Goal: Task Accomplishment & Management: Manage account settings

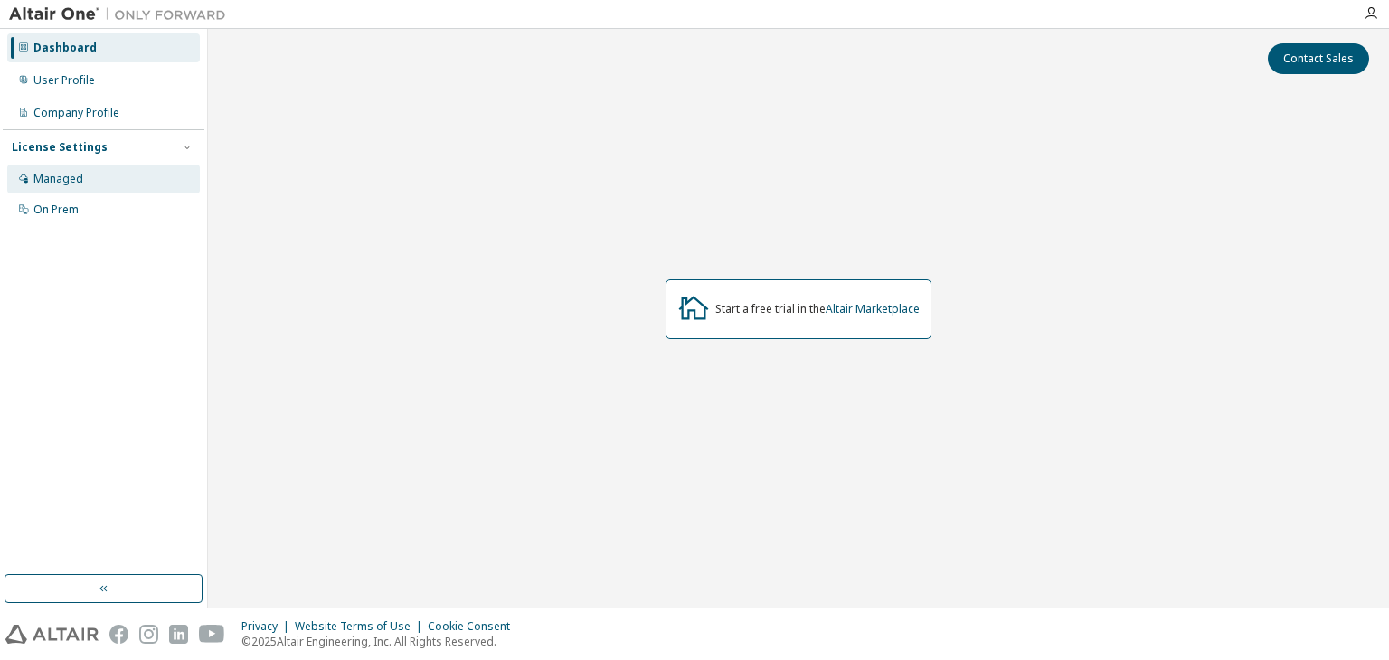
click at [74, 178] on div "Managed" at bounding box center [58, 179] width 50 height 14
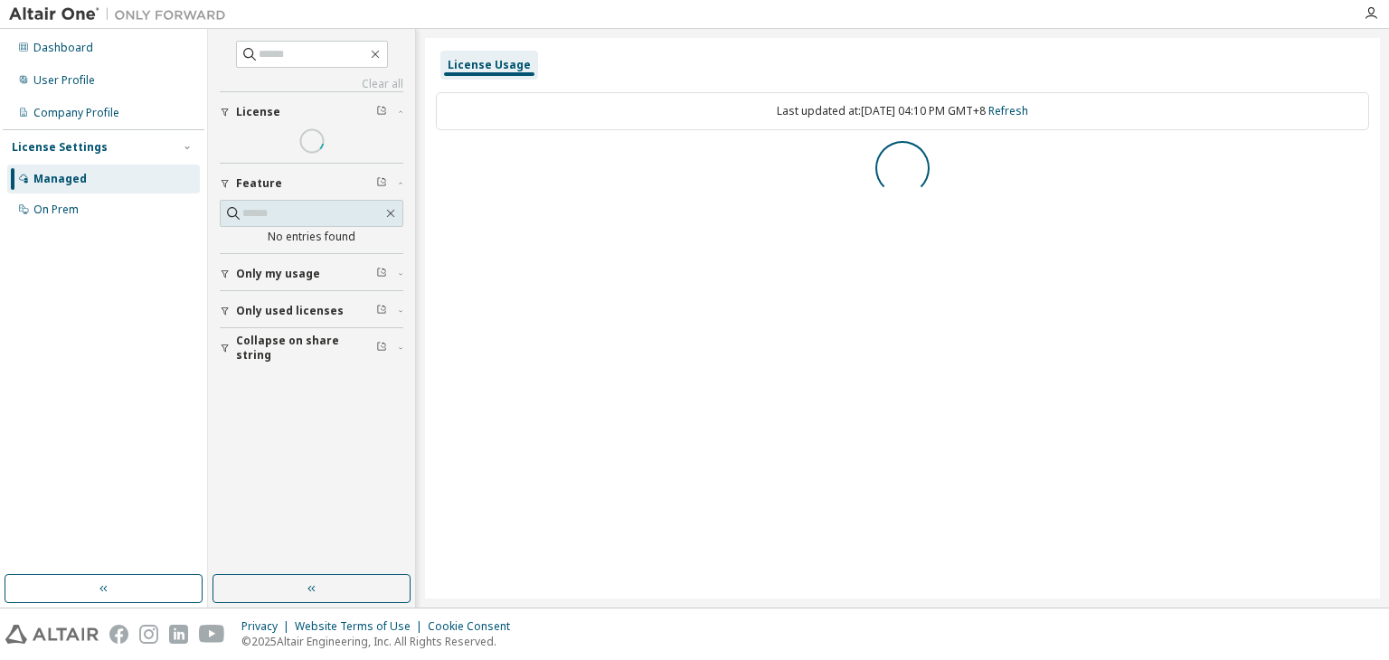
click at [72, 193] on div "Managed" at bounding box center [103, 179] width 193 height 29
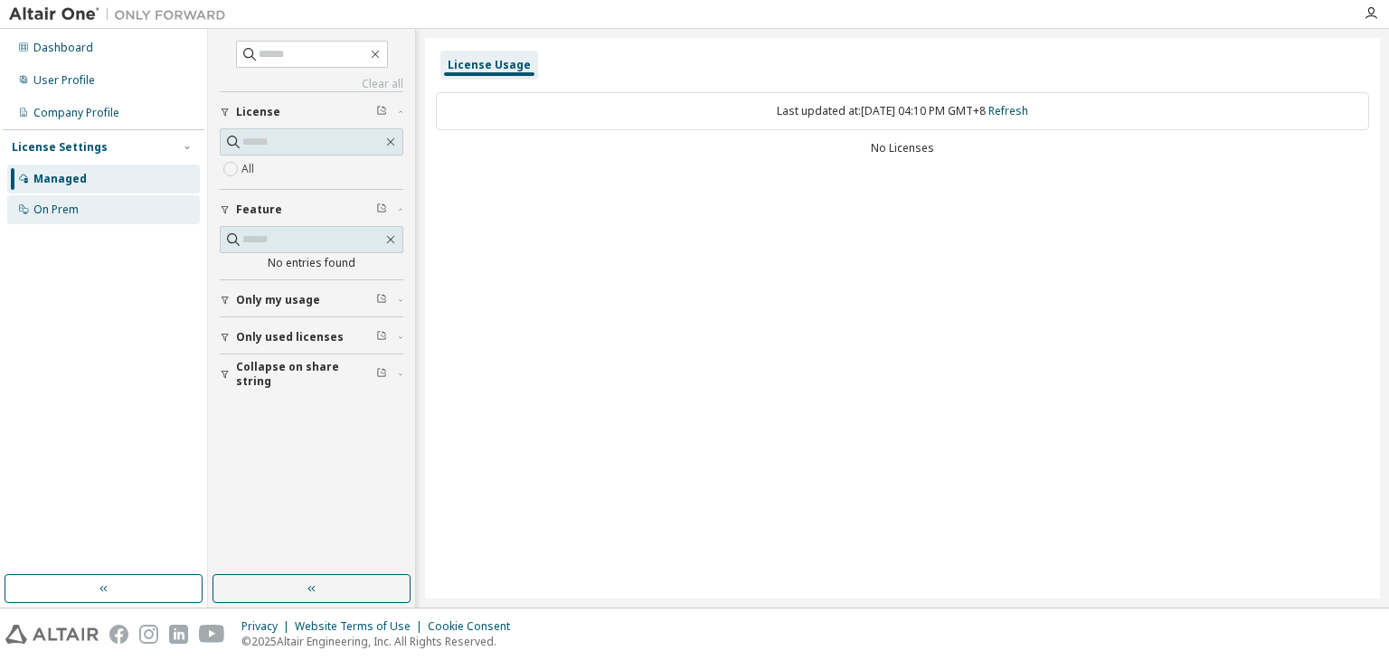
click at [72, 203] on div "On Prem" at bounding box center [55, 210] width 45 height 14
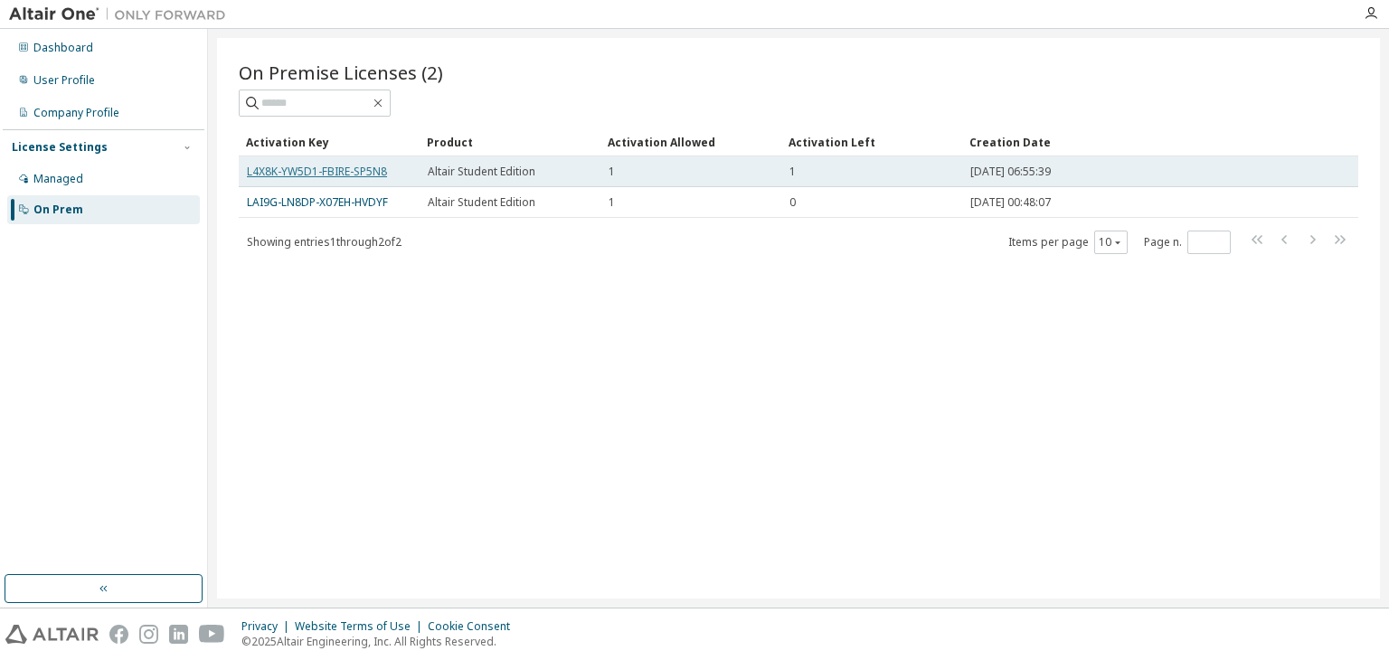
click at [289, 167] on link "L4X8K-YW5D1-FBIRE-SP5N8" at bounding box center [317, 171] width 140 height 15
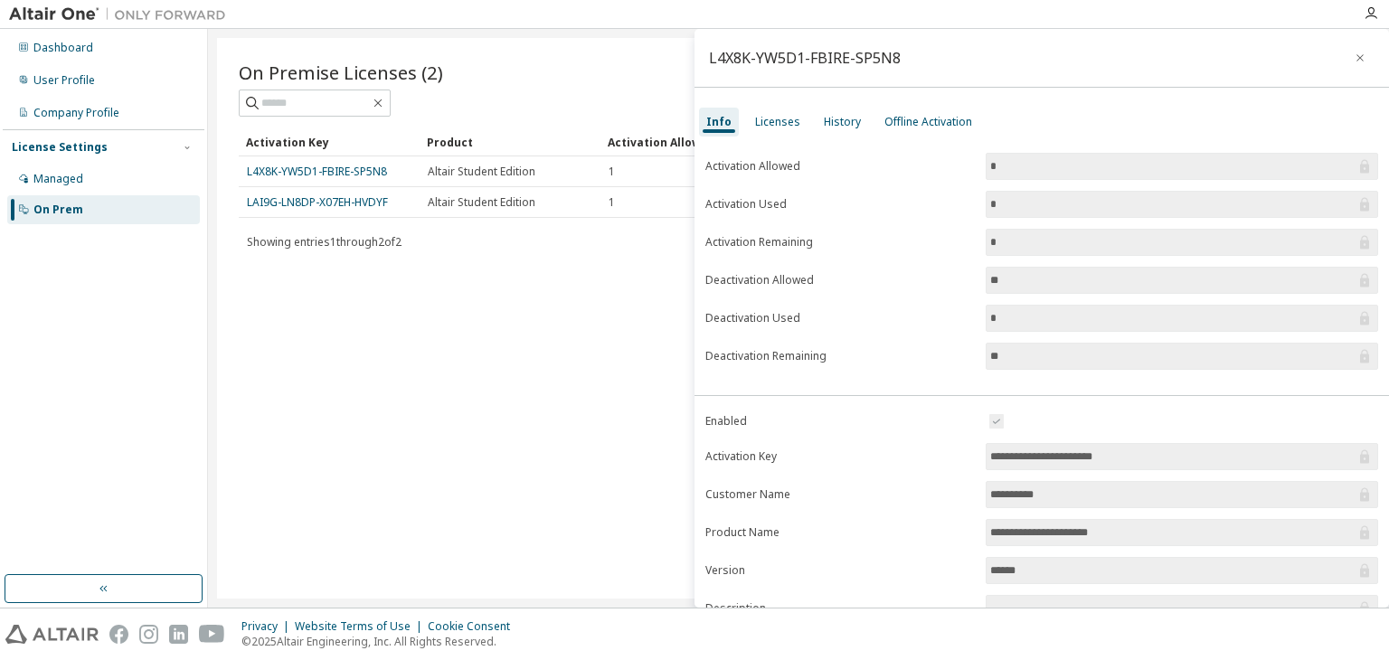
drag, startPoint x: 368, startPoint y: 176, endPoint x: 296, endPoint y: 334, distance: 173.2
click at [296, 334] on div "On Premise Licenses (2) Clear Load Save Save As Field Operator Value Select fil…" at bounding box center [798, 318] width 1163 height 561
click at [774, 128] on div "Licenses" at bounding box center [777, 122] width 45 height 14
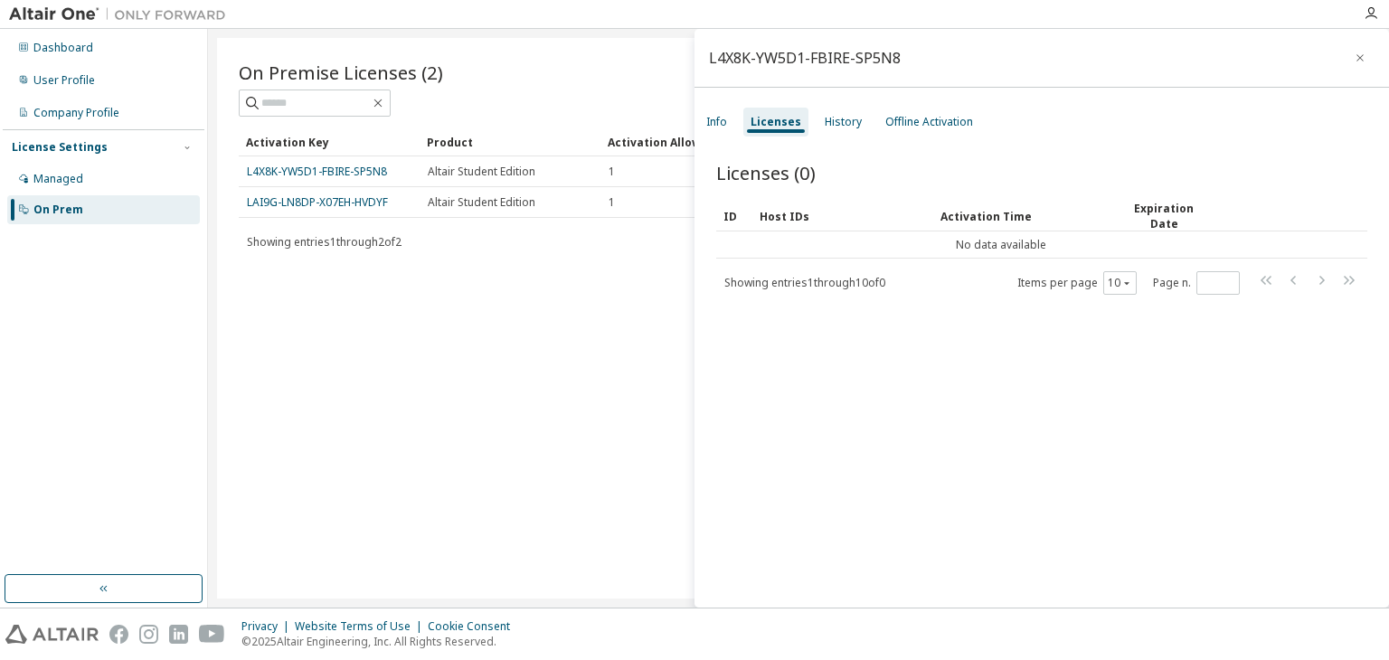
drag, startPoint x: 346, startPoint y: 165, endPoint x: 312, endPoint y: 327, distance: 166.4
click at [307, 350] on div "On Premise Licenses (2) Clear Load Save Save As Field Operator Value Select fil…" at bounding box center [798, 318] width 1163 height 561
drag, startPoint x: 351, startPoint y: 171, endPoint x: 284, endPoint y: 294, distance: 140.0
click at [292, 330] on div "On Premise Licenses (2) Clear Load Save Save As Field Operator Value Select fil…" at bounding box center [798, 318] width 1163 height 561
click at [247, 174] on link "L4X8K-YW5D1-FBIRE-SP5N8" at bounding box center [317, 171] width 140 height 15
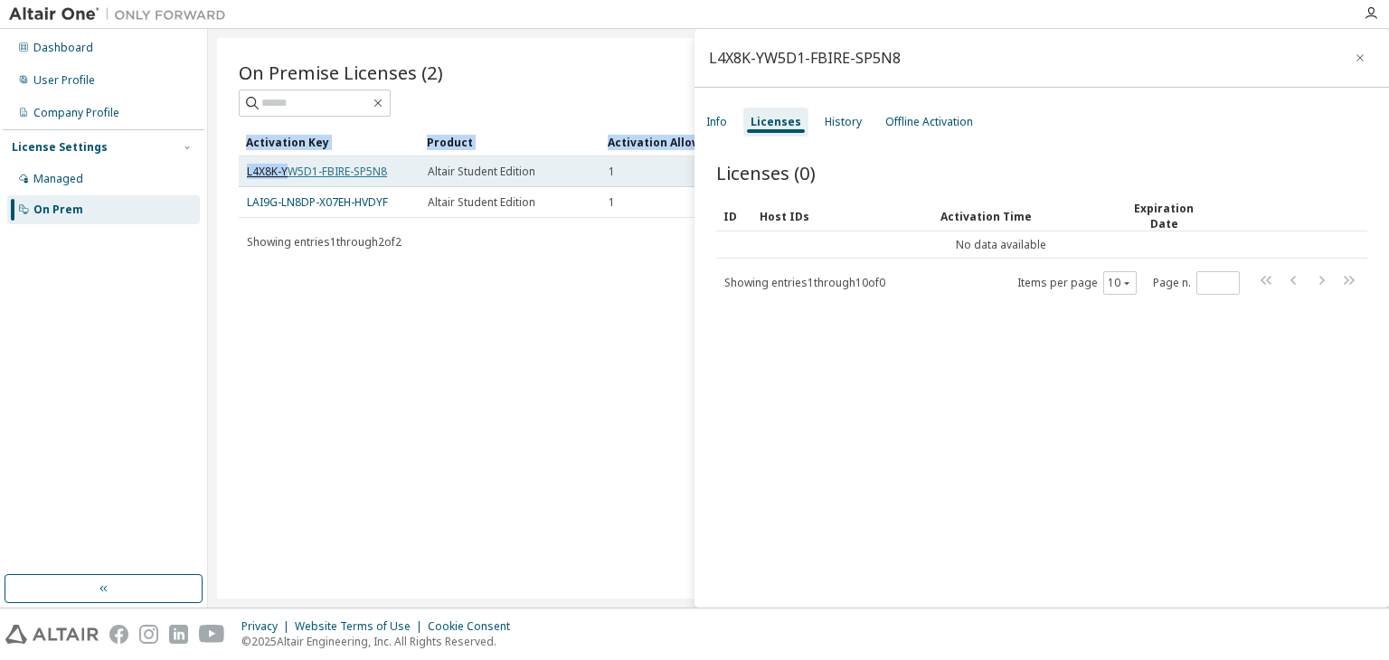
drag, startPoint x: 235, startPoint y: 171, endPoint x: 290, endPoint y: 167, distance: 55.3
click at [290, 167] on div "On Premise Licenses (2) Clear Load Save Save As Field Operator Value Select fil…" at bounding box center [798, 318] width 1163 height 561
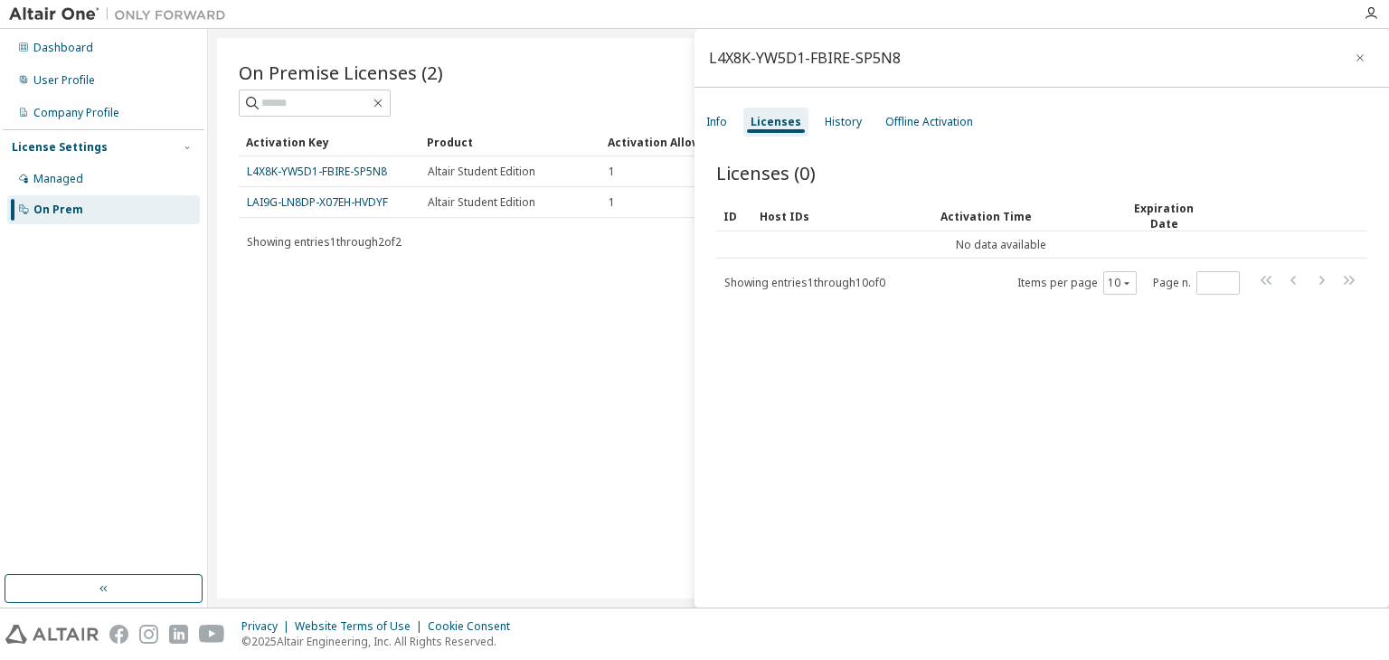
click at [326, 319] on div "On Premise Licenses (2) Clear Load Save Save As Field Operator Value Select fil…" at bounding box center [798, 318] width 1163 height 561
click at [1359, 54] on button "button" at bounding box center [1360, 57] width 29 height 29
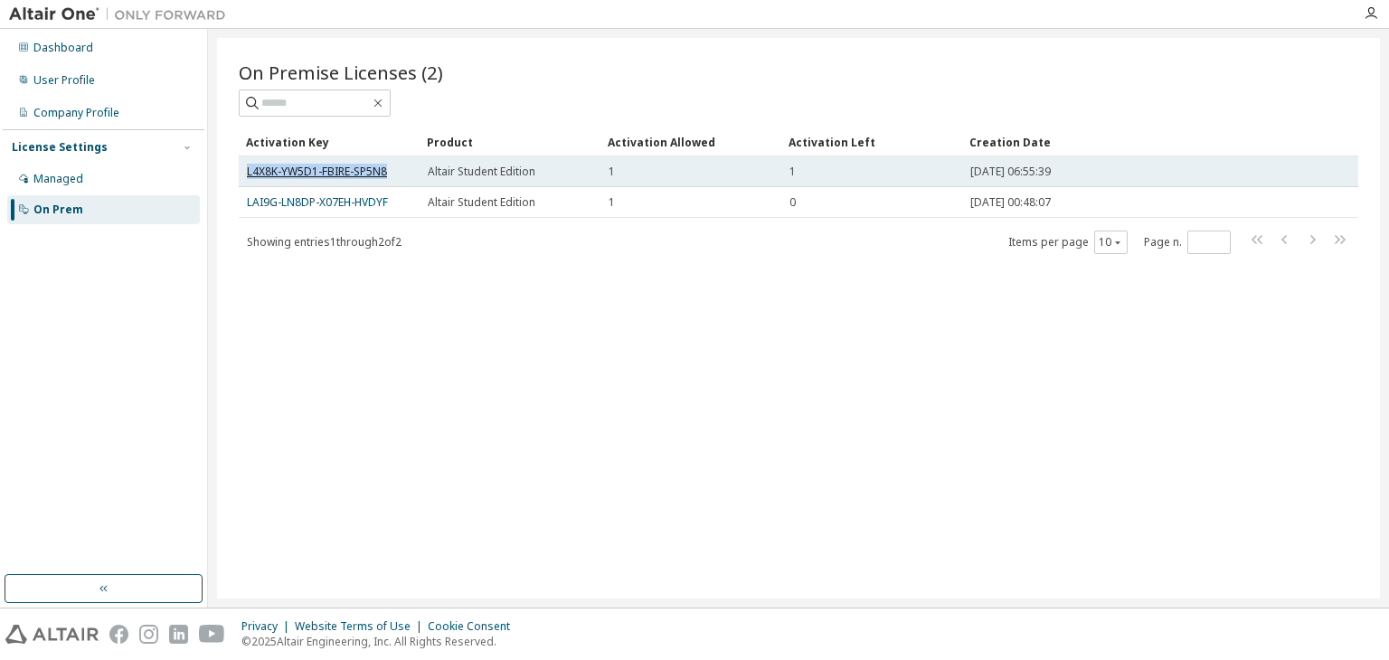
drag, startPoint x: 394, startPoint y: 169, endPoint x: 248, endPoint y: 172, distance: 146.5
click at [248, 172] on div "L4X8K-YW5D1-FBIRE-SP5N8" at bounding box center [329, 172] width 165 height 14
copy link "L4X8K-YW5D1-FBIRE-SP5N8"
